Goal: Information Seeking & Learning: Learn about a topic

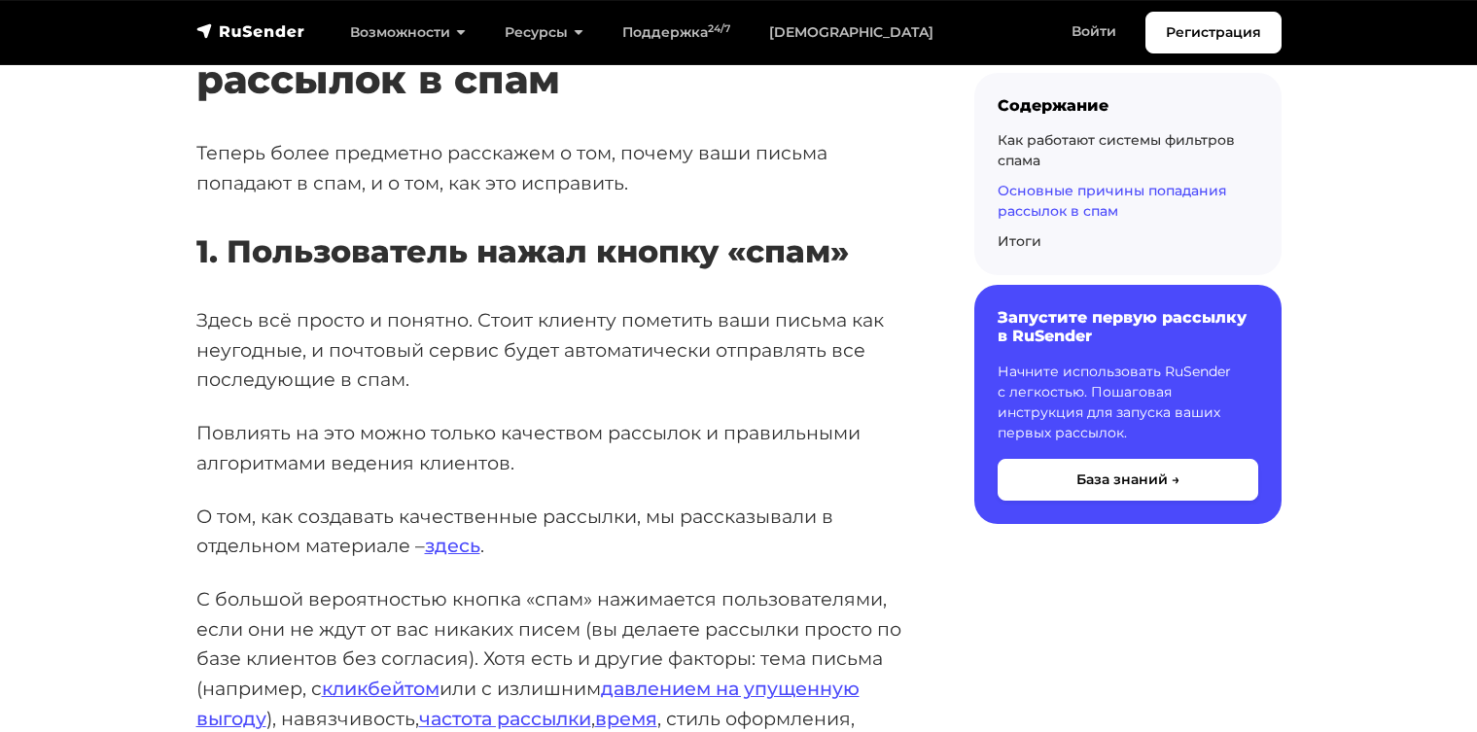
scroll to position [6599, 0]
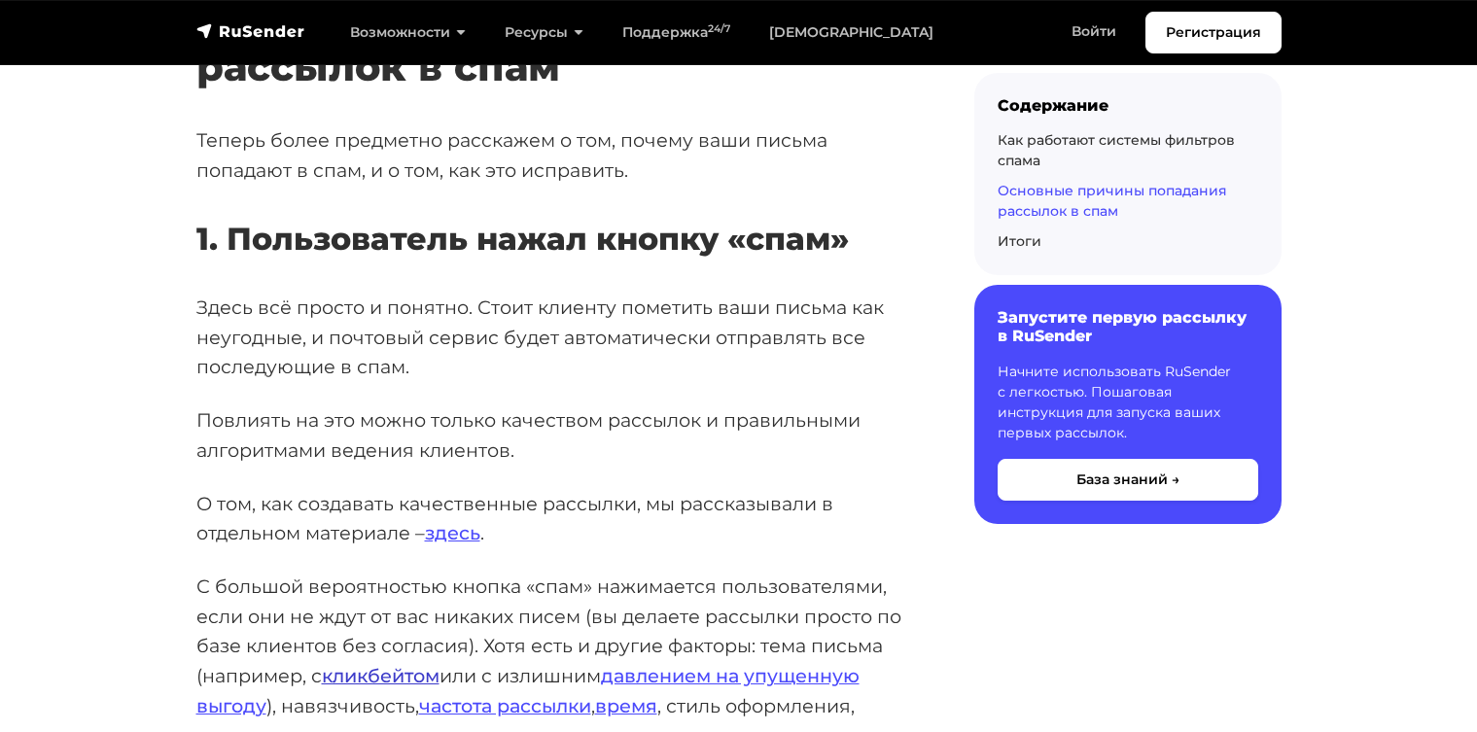
click at [338, 664] on link "кликбейтом" at bounding box center [381, 675] width 118 height 23
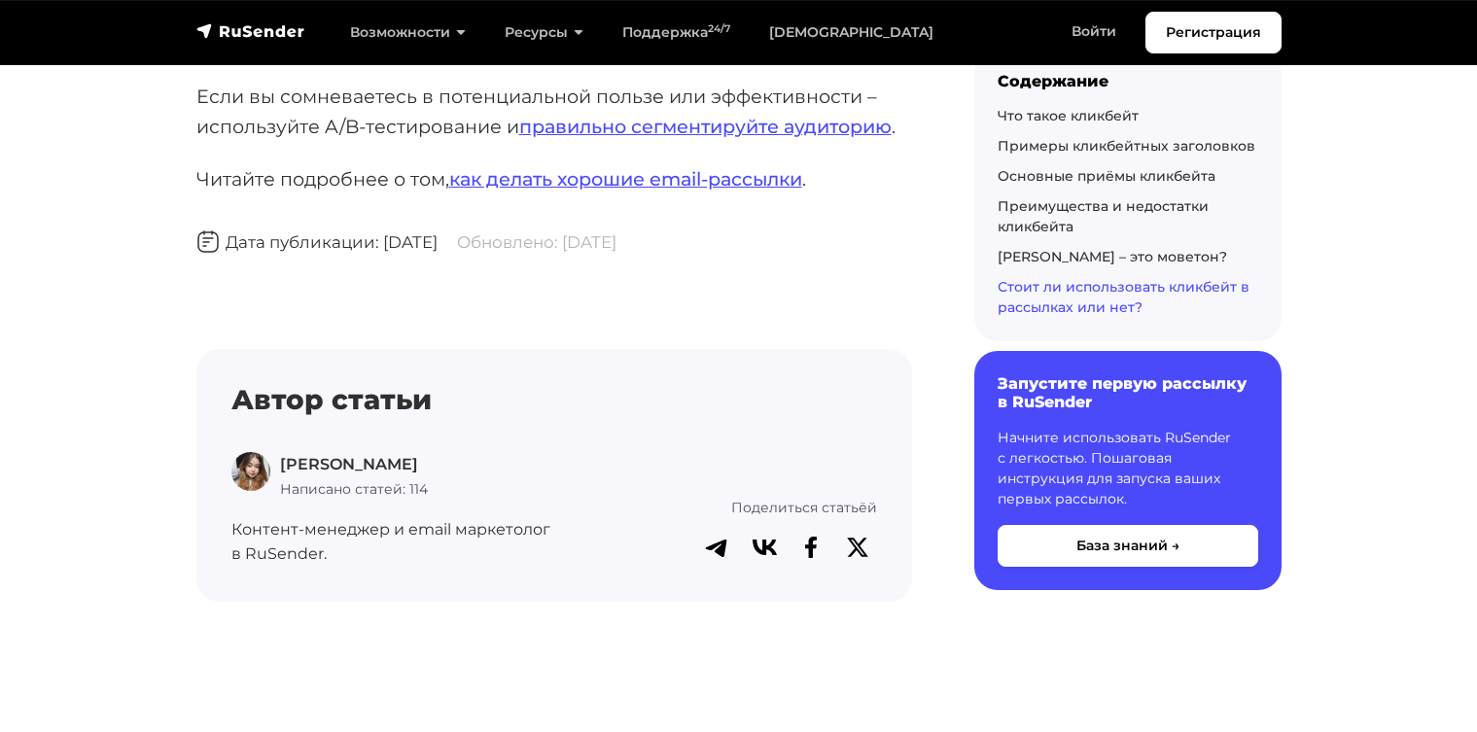
scroll to position [8465, 0]
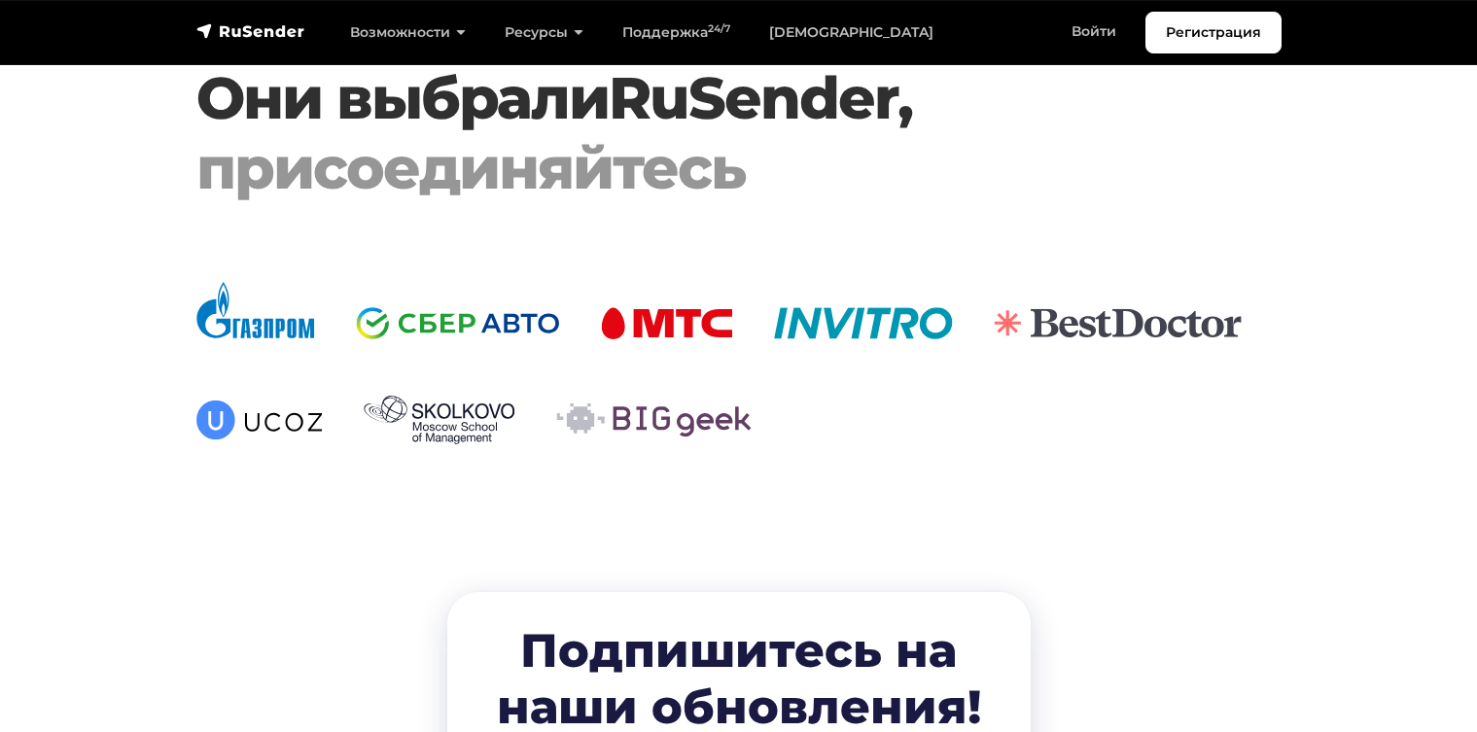
scroll to position [4118, 0]
